Goal: Transaction & Acquisition: Purchase product/service

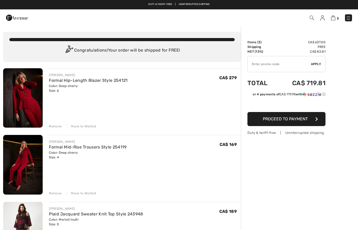
click at [16, 17] on img at bounding box center [17, 17] width 22 height 10
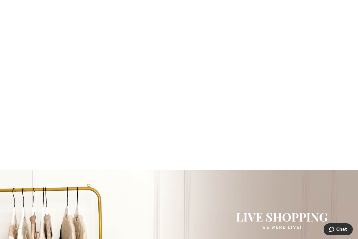
scroll to position [435, 0]
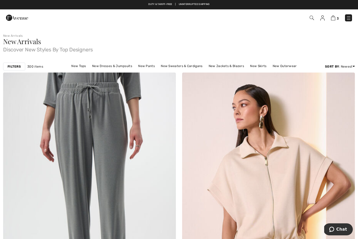
click at [311, 18] on img at bounding box center [312, 18] width 4 height 4
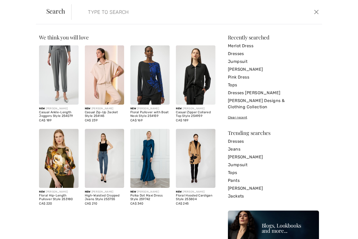
click at [150, 13] on input "search" at bounding box center [169, 12] width 171 height 16
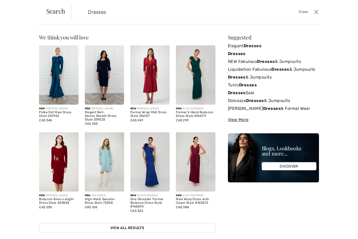
type input "Dresses"
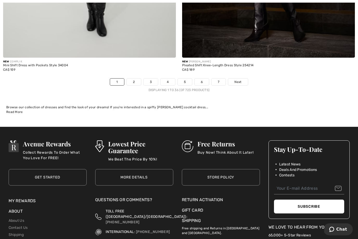
scroll to position [5150, 0]
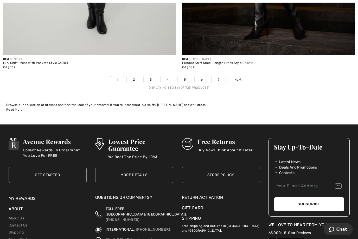
click at [237, 77] on span "Next" at bounding box center [238, 79] width 7 height 5
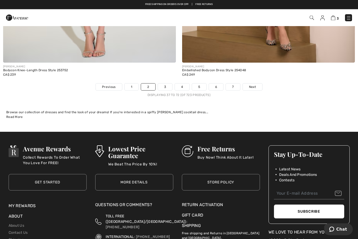
scroll to position [5142, 0]
click at [253, 85] on span "Next" at bounding box center [252, 86] width 7 height 5
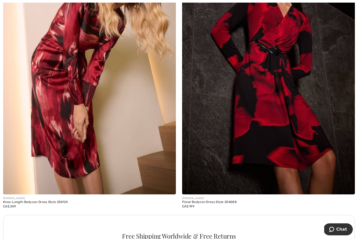
scroll to position [1529, 0]
